Goal: Transaction & Acquisition: Book appointment/travel/reservation

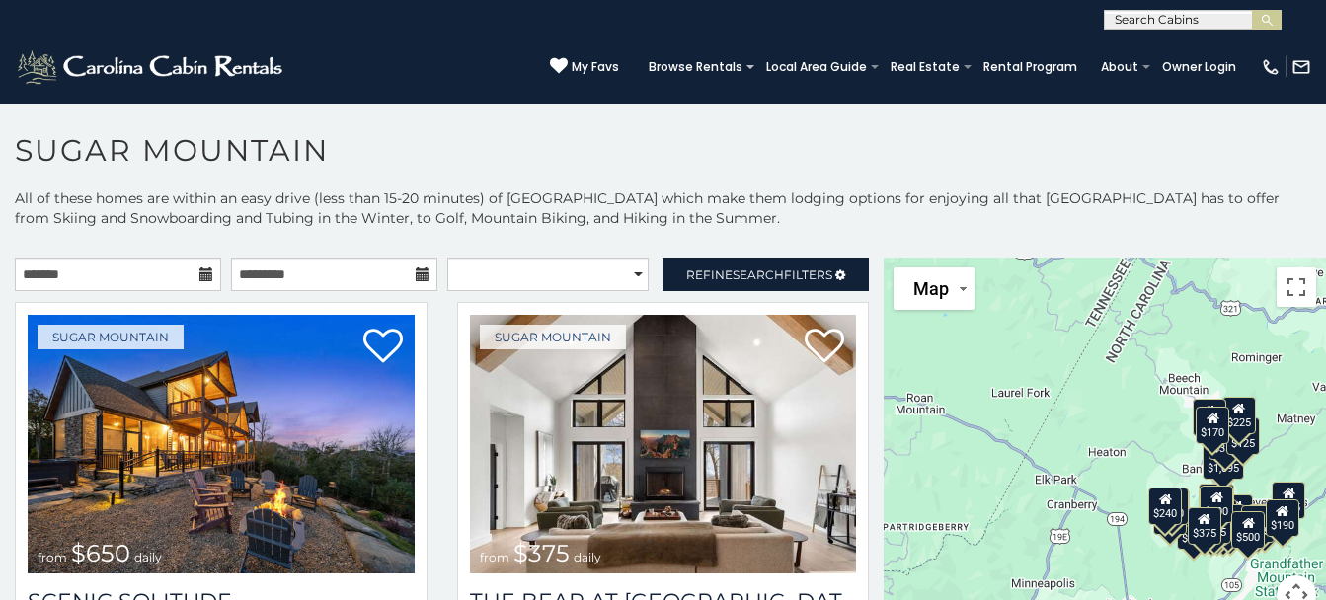
scroll to position [11, 0]
